Goal: Navigation & Orientation: Understand site structure

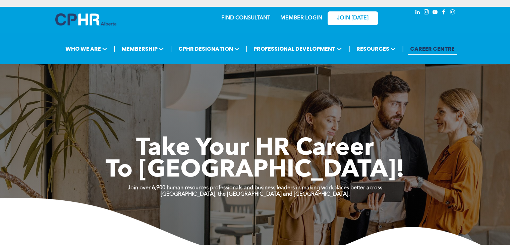
click at [301, 16] on link "MEMBER LOGIN" at bounding box center [302, 17] width 42 height 5
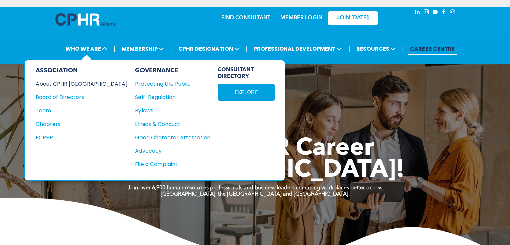
click at [81, 83] on div "About CPHR [GEOGRAPHIC_DATA]" at bounding box center [77, 84] width 83 height 8
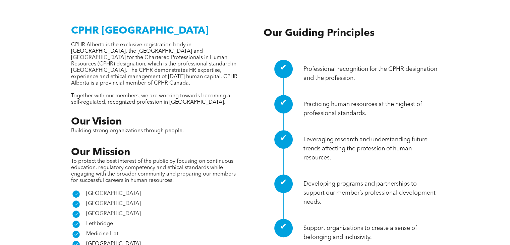
scroll to position [235, 0]
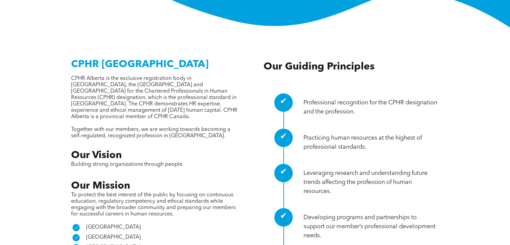
click at [74, 224] on icon at bounding box center [75, 227] width 7 height 7
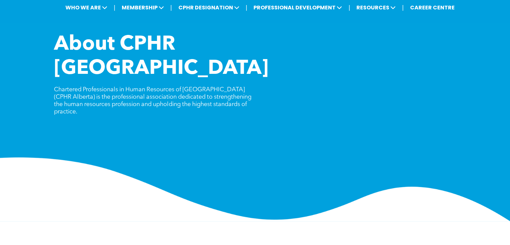
scroll to position [0, 0]
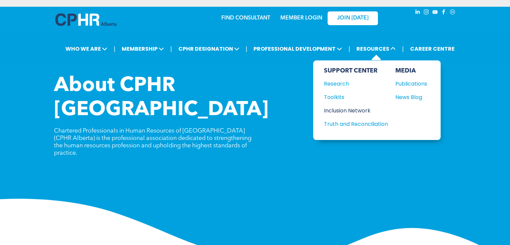
click at [365, 111] on div "Inclusion Network" at bounding box center [353, 110] width 58 height 8
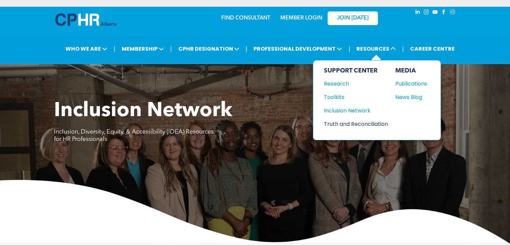
click at [369, 123] on div "Truth and Reconciliation" at bounding box center [353, 124] width 58 height 8
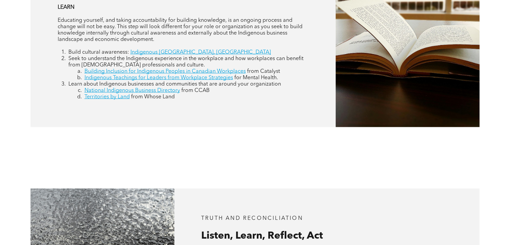
scroll to position [1275, 0]
